Goal: Information Seeking & Learning: Find specific page/section

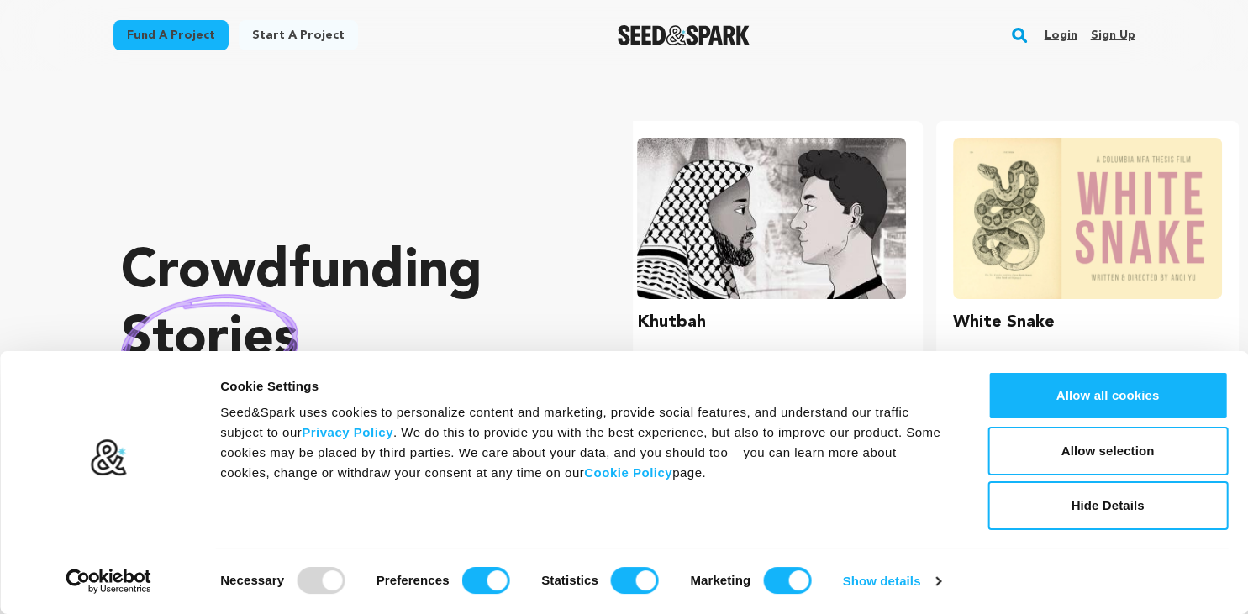
scroll to position [0, 329]
click at [502, 583] on input "Preferences" at bounding box center [486, 580] width 48 height 27
checkbox input "false"
click at [632, 581] on input "Statistics" at bounding box center [635, 580] width 48 height 27
checkbox input "false"
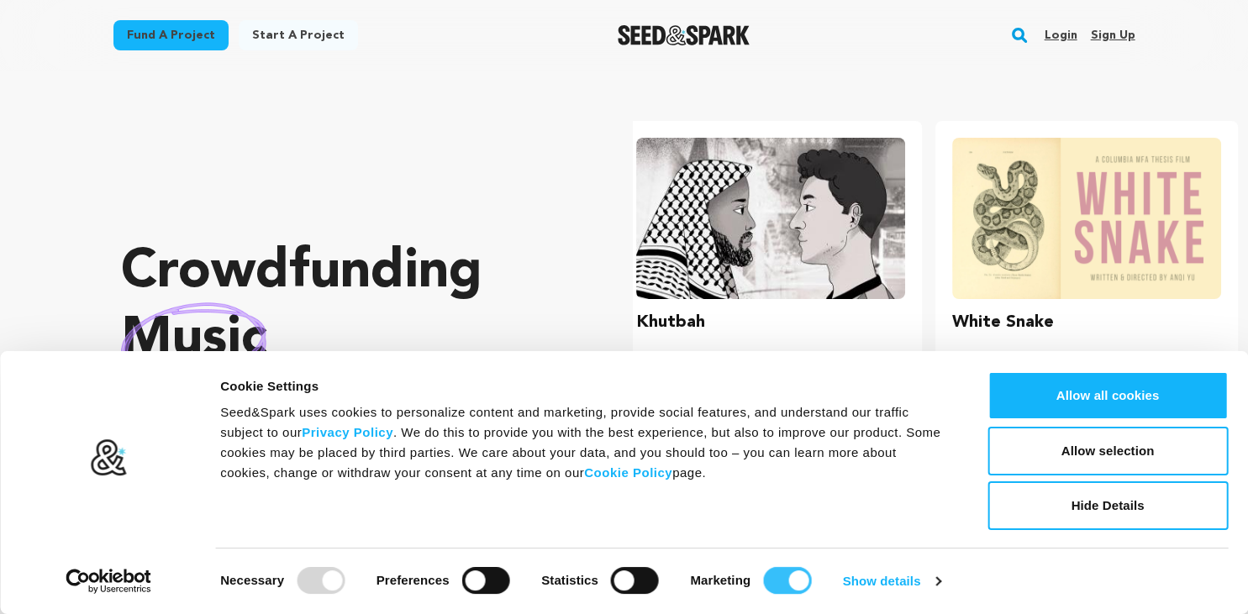
click at [786, 579] on input "Marketing" at bounding box center [787, 580] width 48 height 27
checkbox input "false"
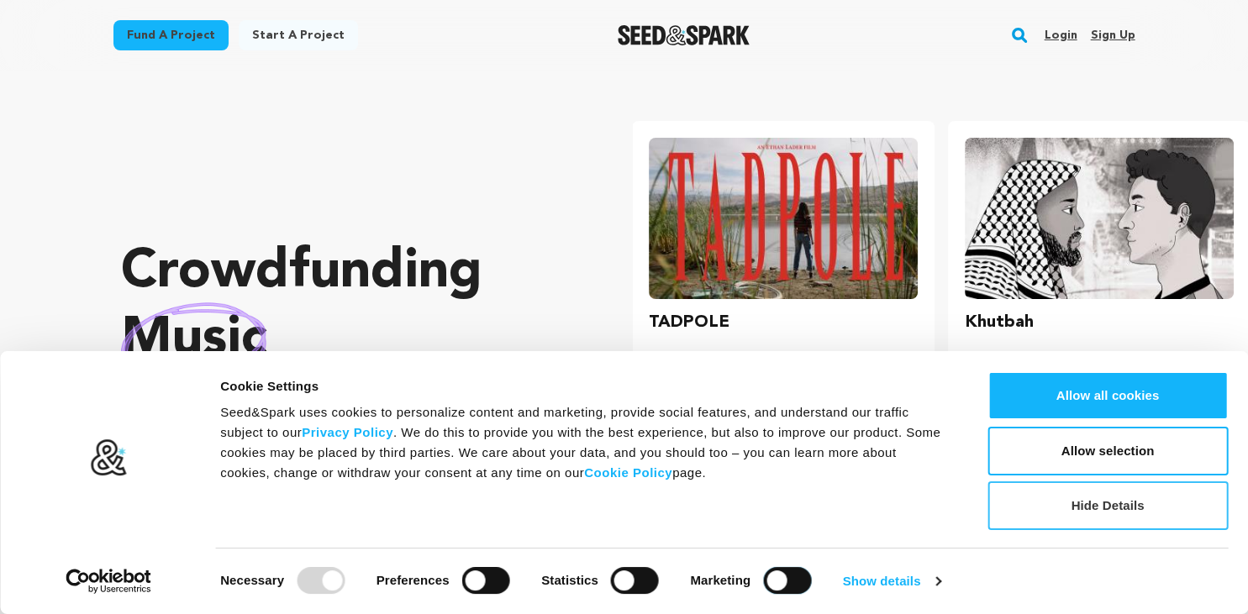
scroll to position [0, 0]
click at [1063, 465] on button "Allow selection" at bounding box center [1107, 451] width 240 height 49
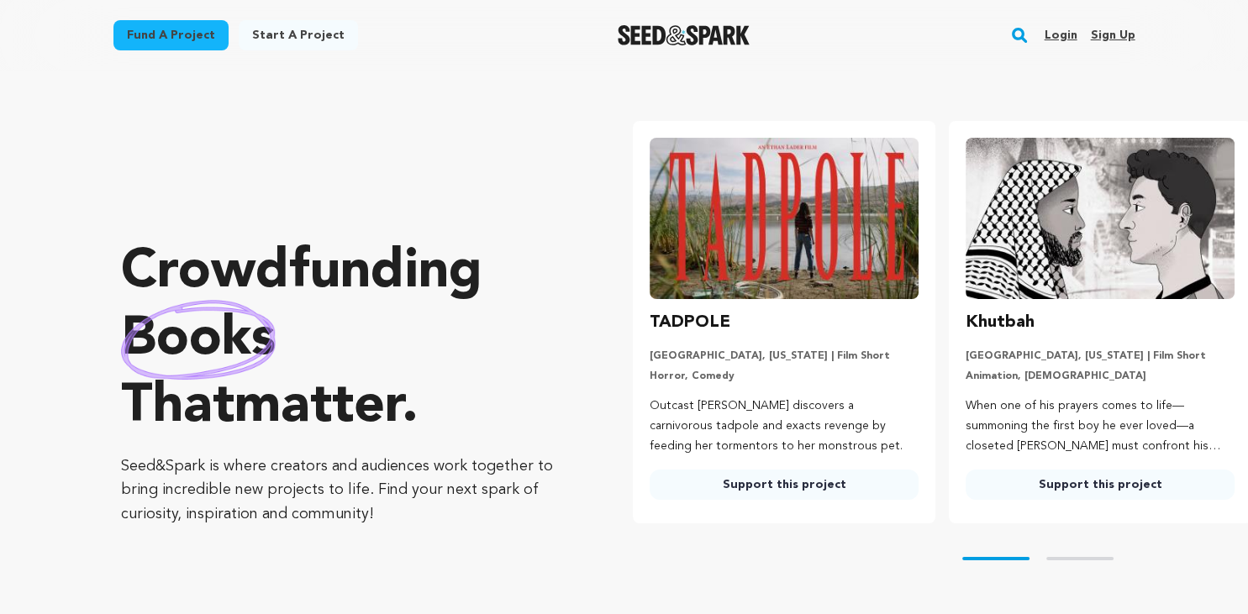
click at [1020, 36] on rect "button" at bounding box center [1019, 35] width 20 height 20
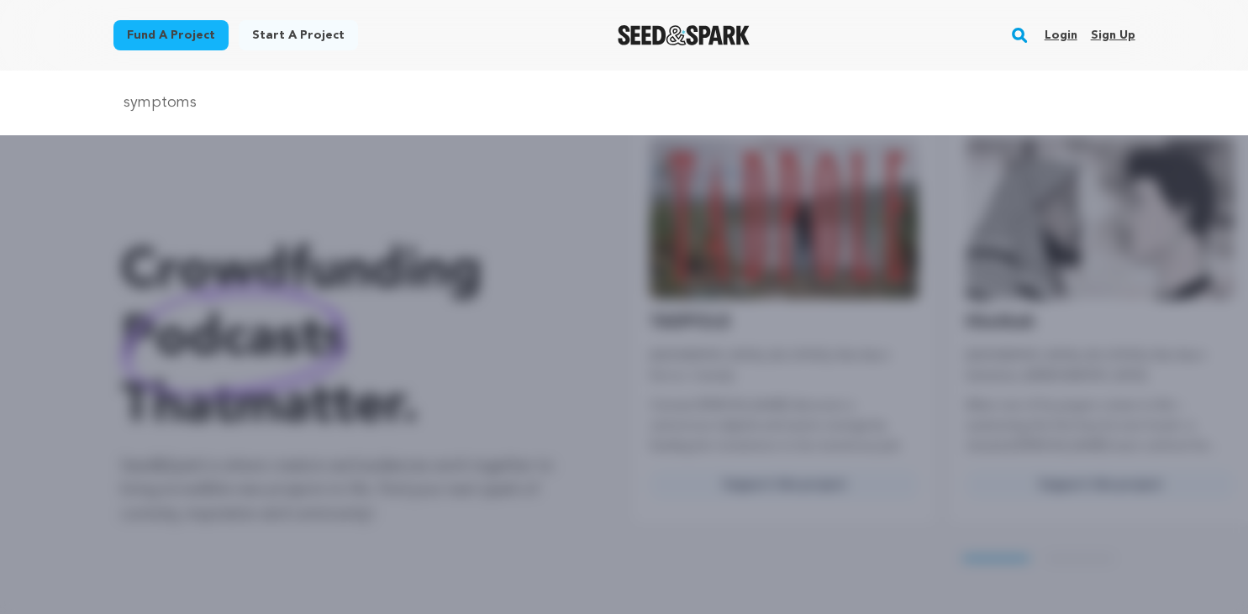
type input "symptoms"
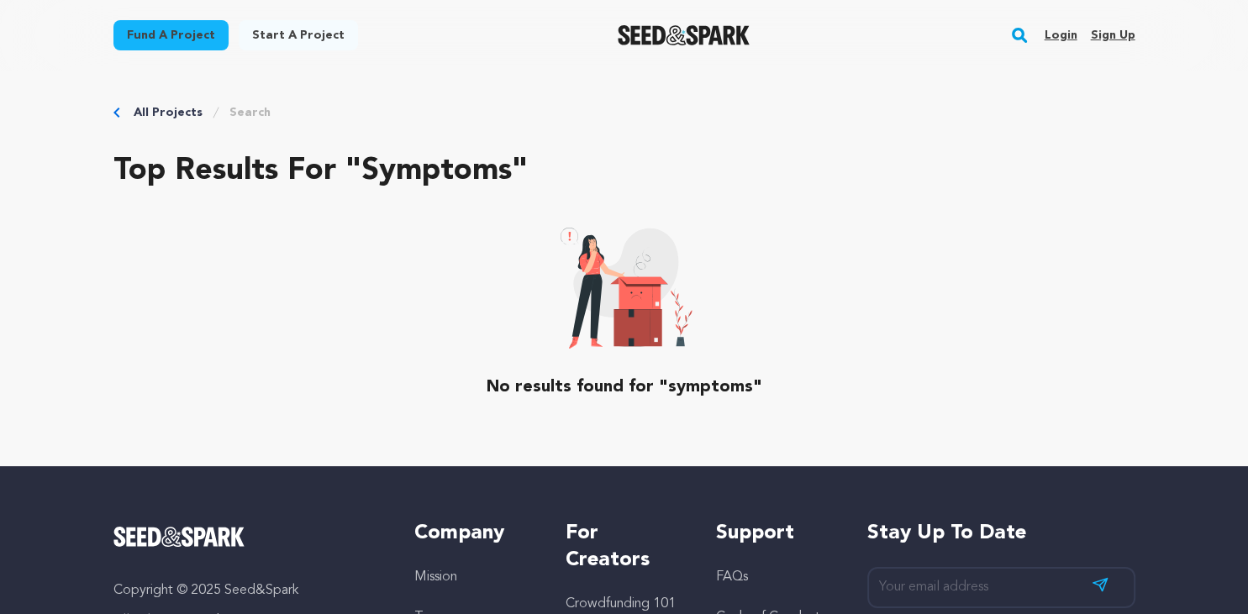
click at [239, 108] on link "Search" at bounding box center [249, 112] width 41 height 17
click at [210, 182] on h2 "Top results for "symptoms"" at bounding box center [624, 172] width 1022 height 34
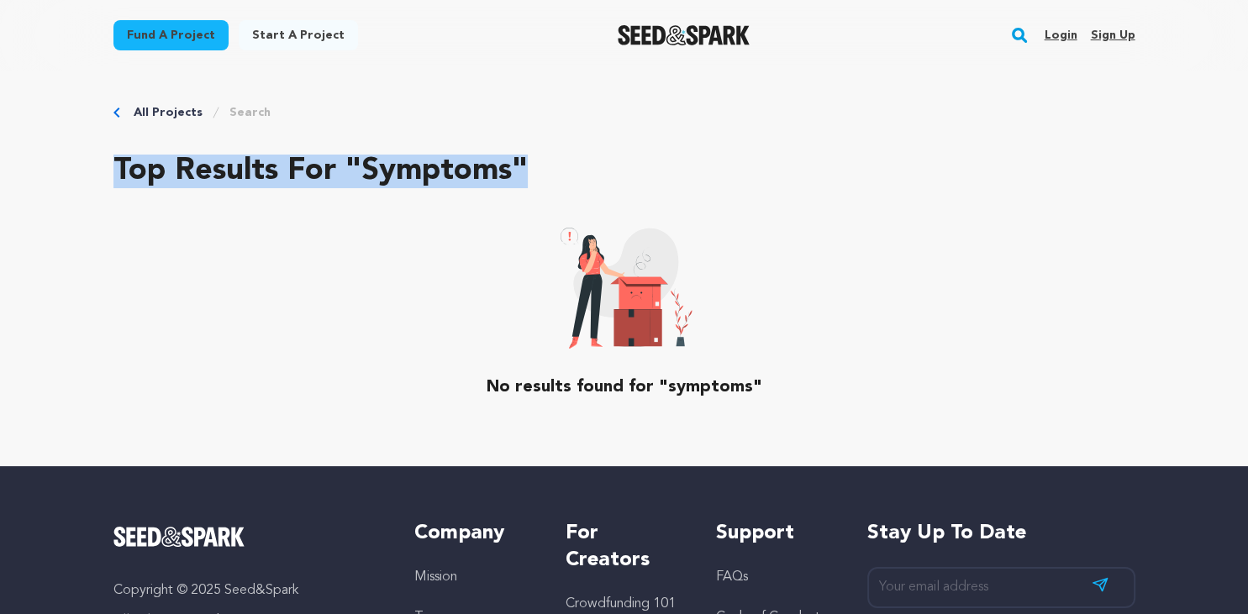
drag, startPoint x: 108, startPoint y: 176, endPoint x: 583, endPoint y: 190, distance: 475.8
click at [582, 190] on div "All Projects Search Top results for "symptoms" No results found for "symptoms"" at bounding box center [625, 269] width 1076 height 396
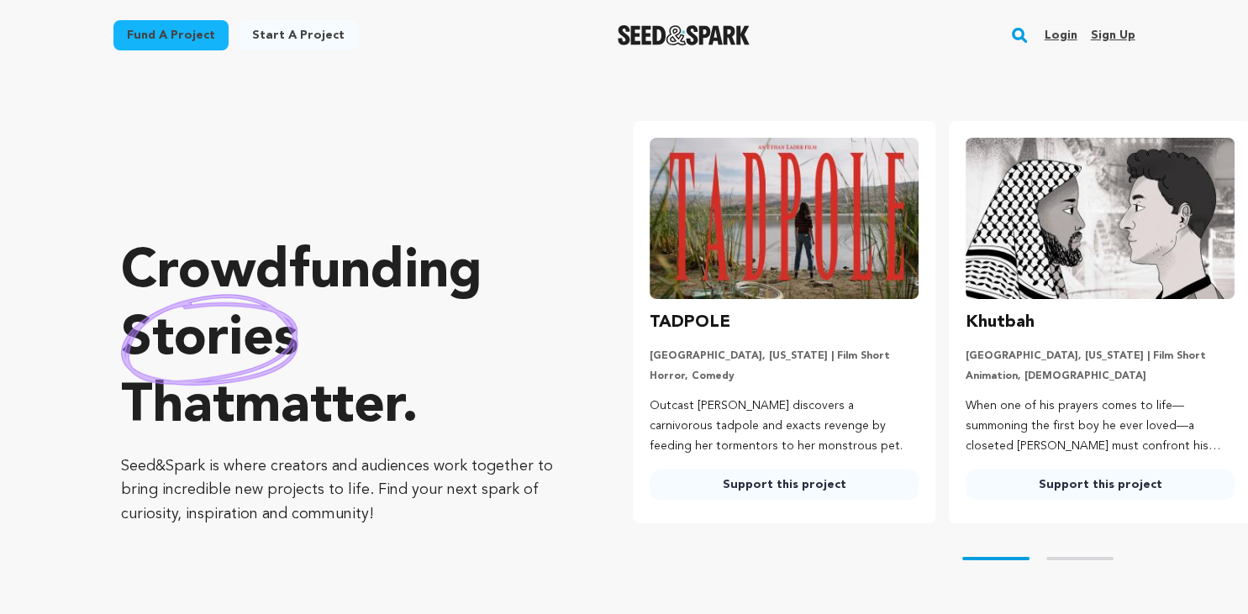
click at [1027, 35] on rect "button" at bounding box center [1019, 35] width 20 height 20
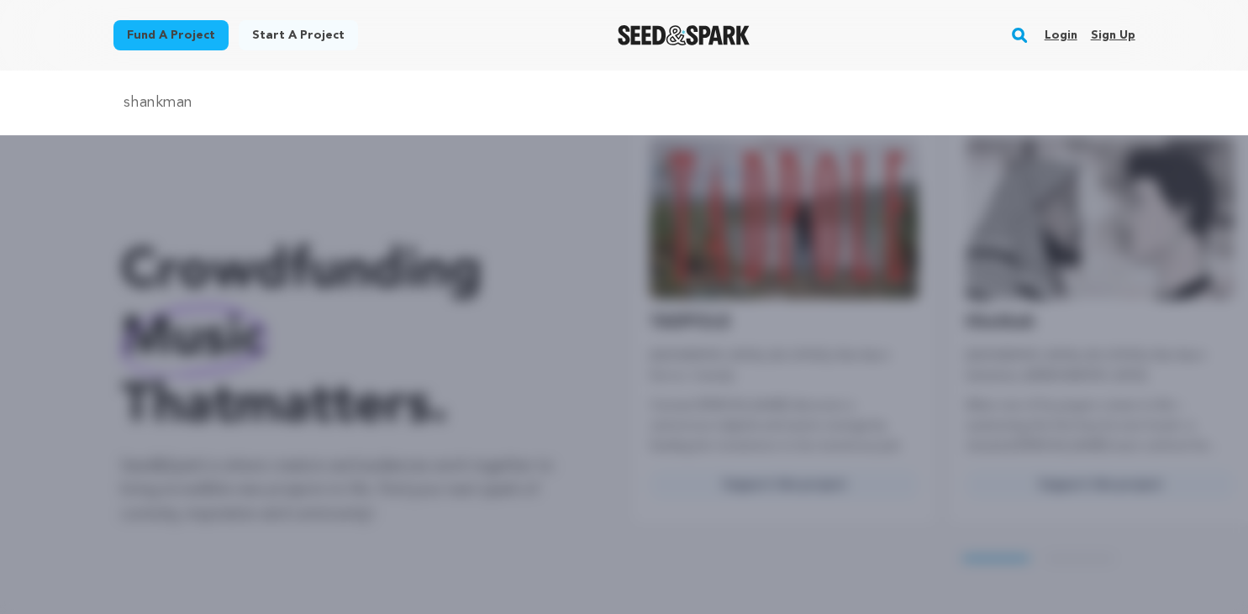
type input "shankman"
